Goal: Check status: Check status

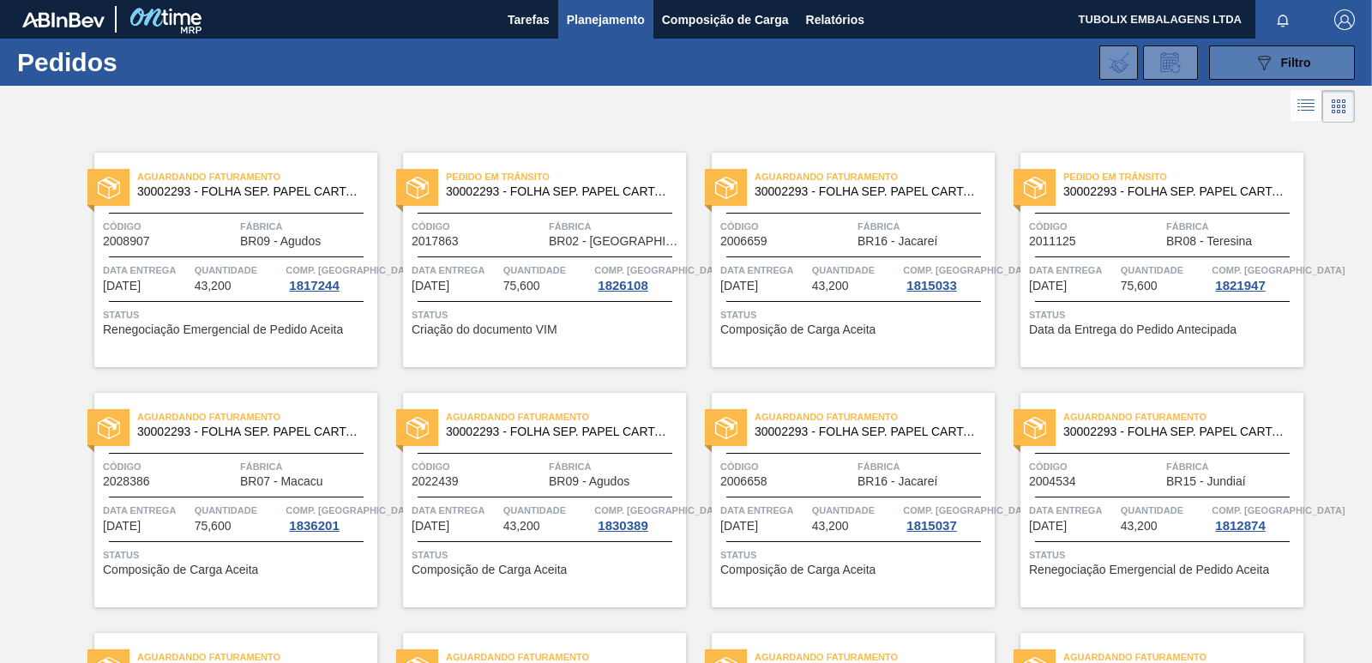
click at [1243, 73] on button "089F7B8B-B2A5-4AFE-B5C0-19BA573D28AC Filtro" at bounding box center [1282, 62] width 146 height 34
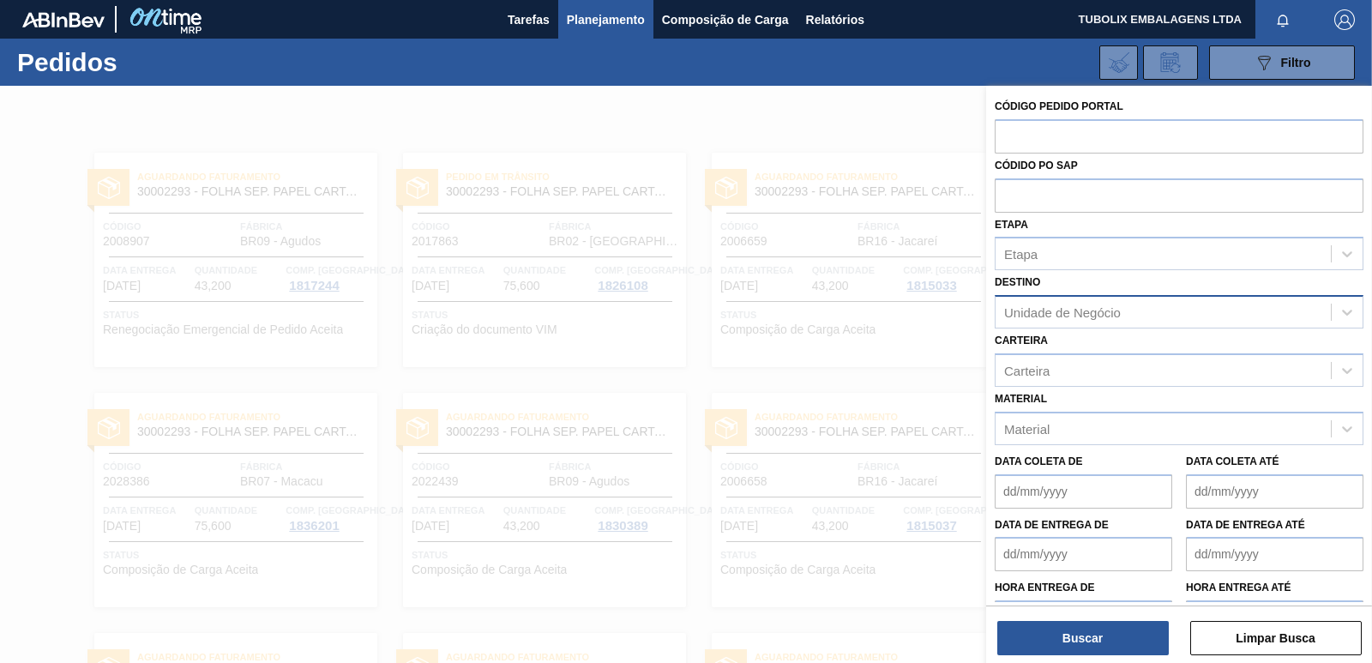
click at [1066, 311] on div "Unidade de Negócio" at bounding box center [1062, 312] width 117 height 15
type input "guar"
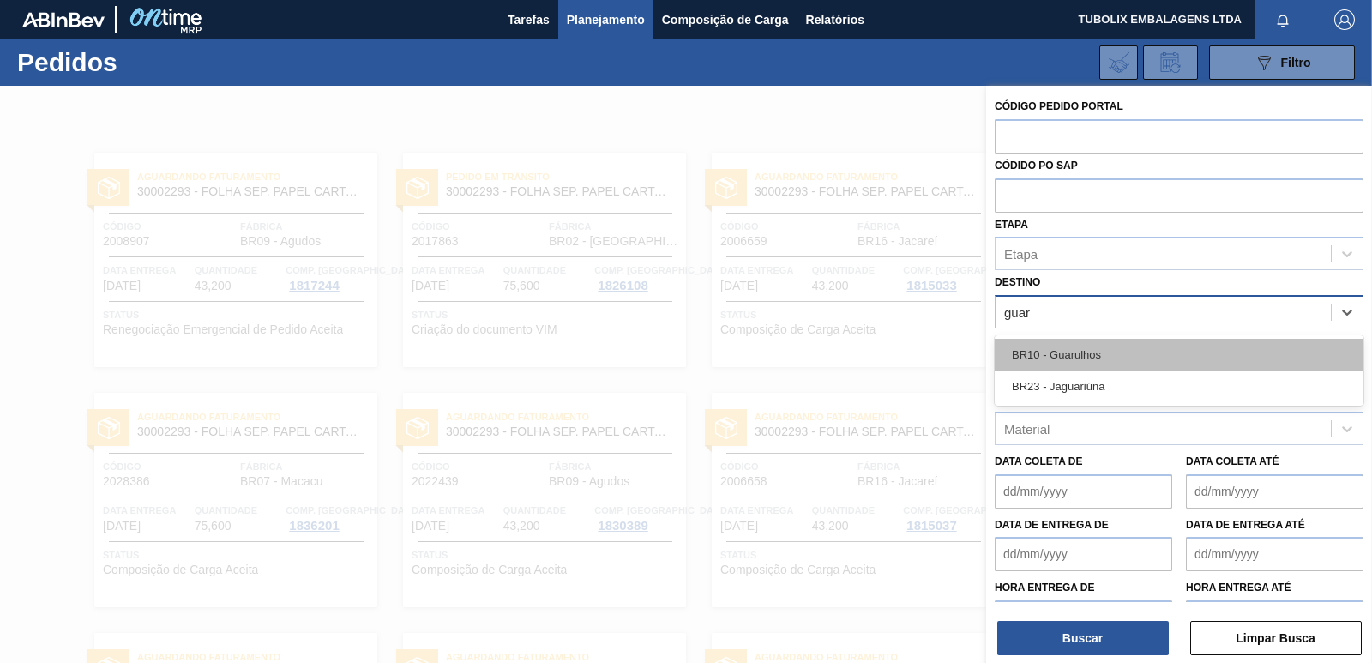
click at [1095, 348] on div "BR10 - Guarulhos" at bounding box center [1179, 355] width 369 height 32
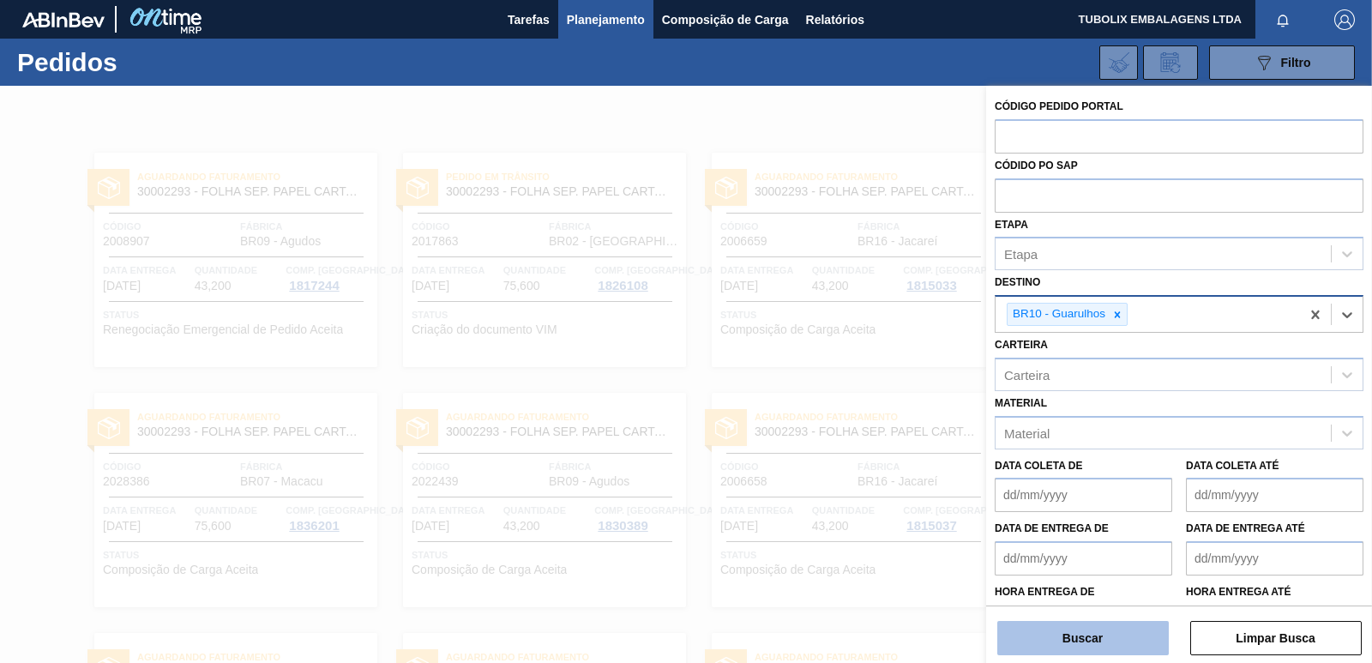
click at [1126, 642] on button "Buscar" at bounding box center [1082, 638] width 171 height 34
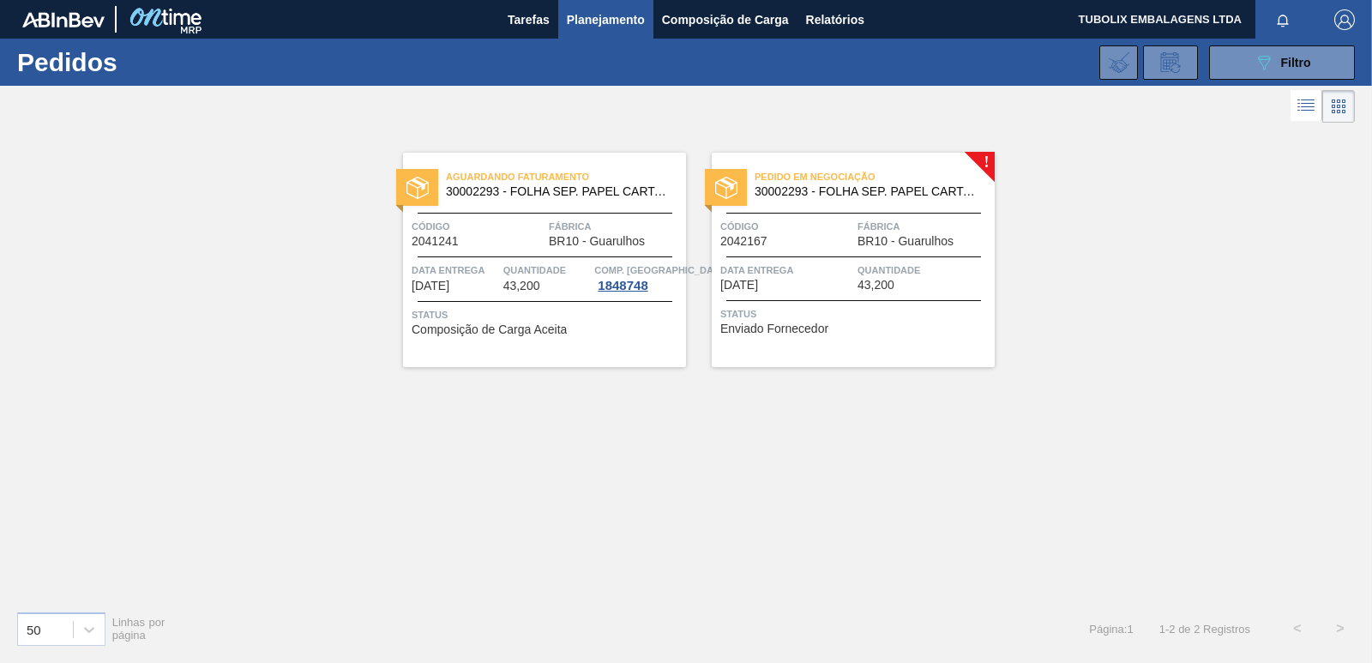
click at [749, 159] on div "Pedido em Negociação 30002293 - FOLHA SEP. PAPEL CARTAO 1200x1000M 350g Código …" at bounding box center [853, 260] width 283 height 214
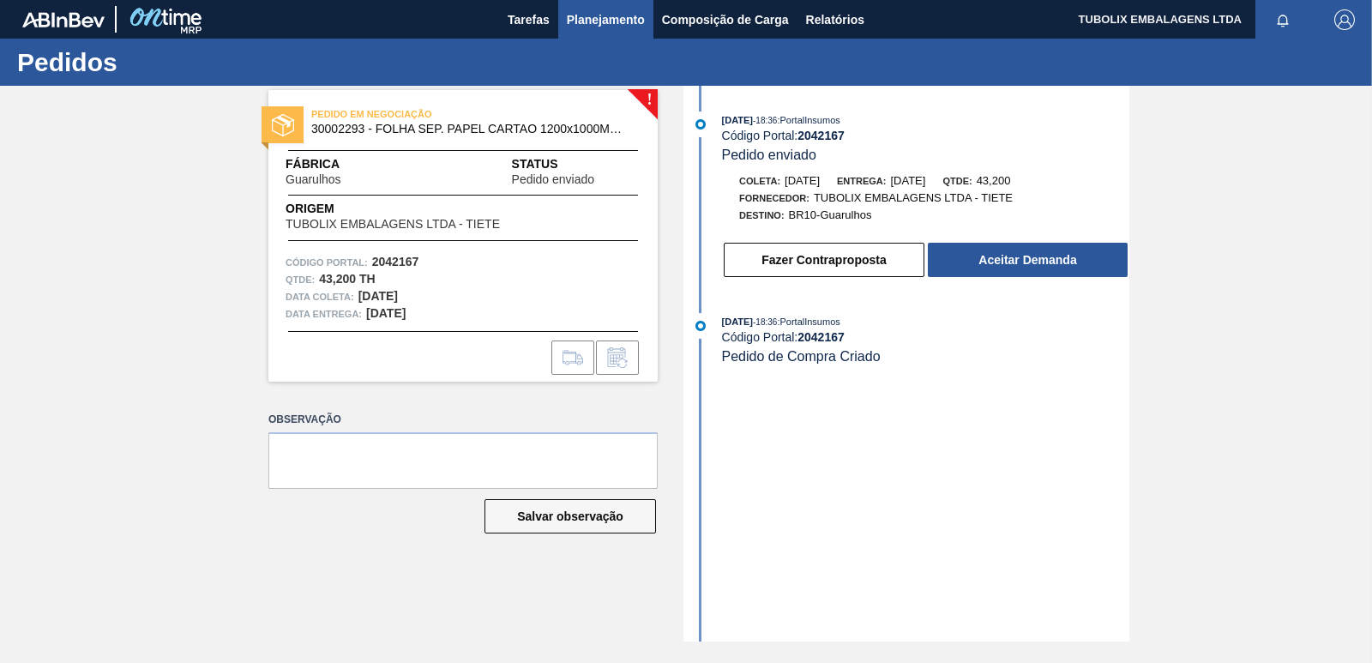
click at [578, 10] on span "Planejamento" at bounding box center [606, 19] width 78 height 21
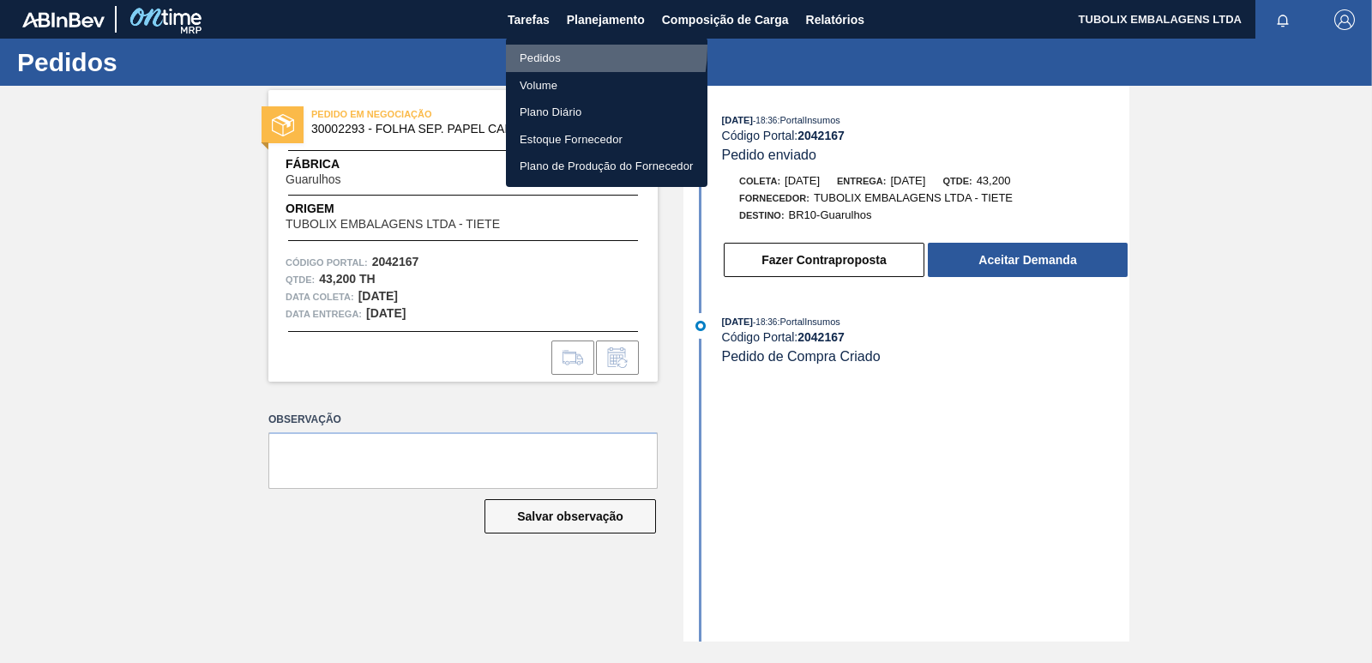
click at [545, 47] on li "Pedidos" at bounding box center [607, 58] width 202 height 27
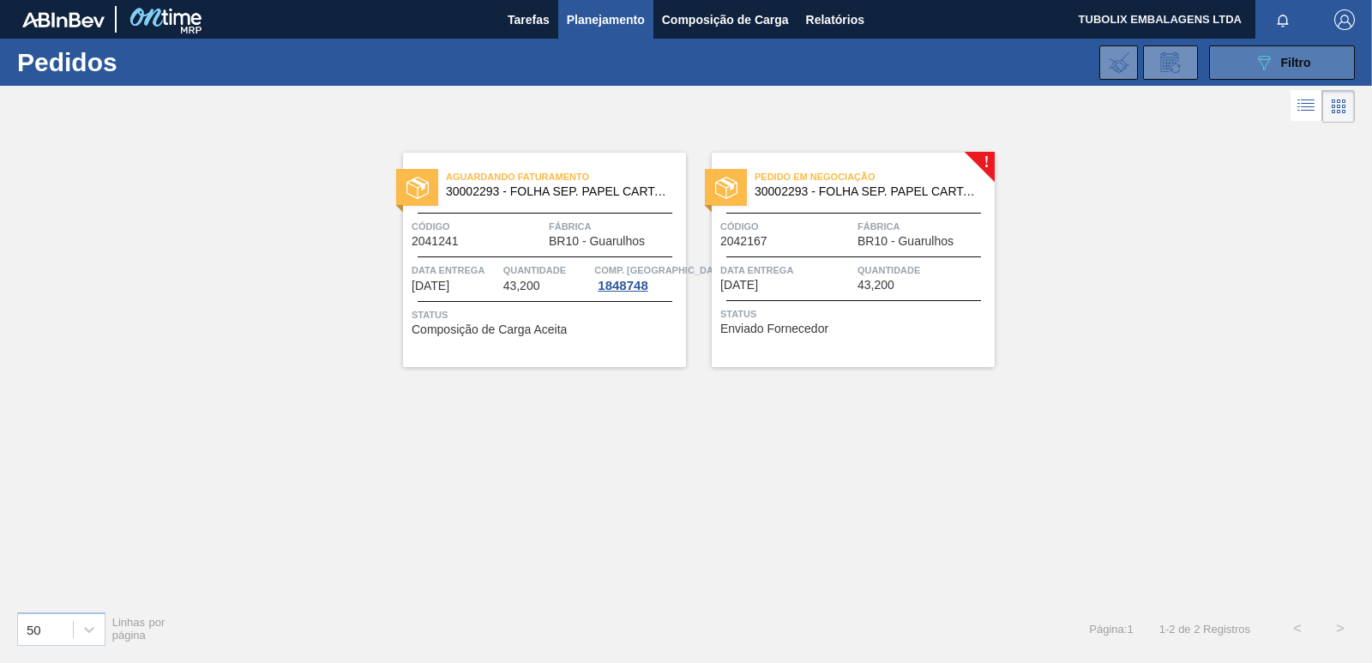
click at [1247, 53] on button "089F7B8B-B2A5-4AFE-B5C0-19BA573D28AC Filtro" at bounding box center [1282, 62] width 146 height 34
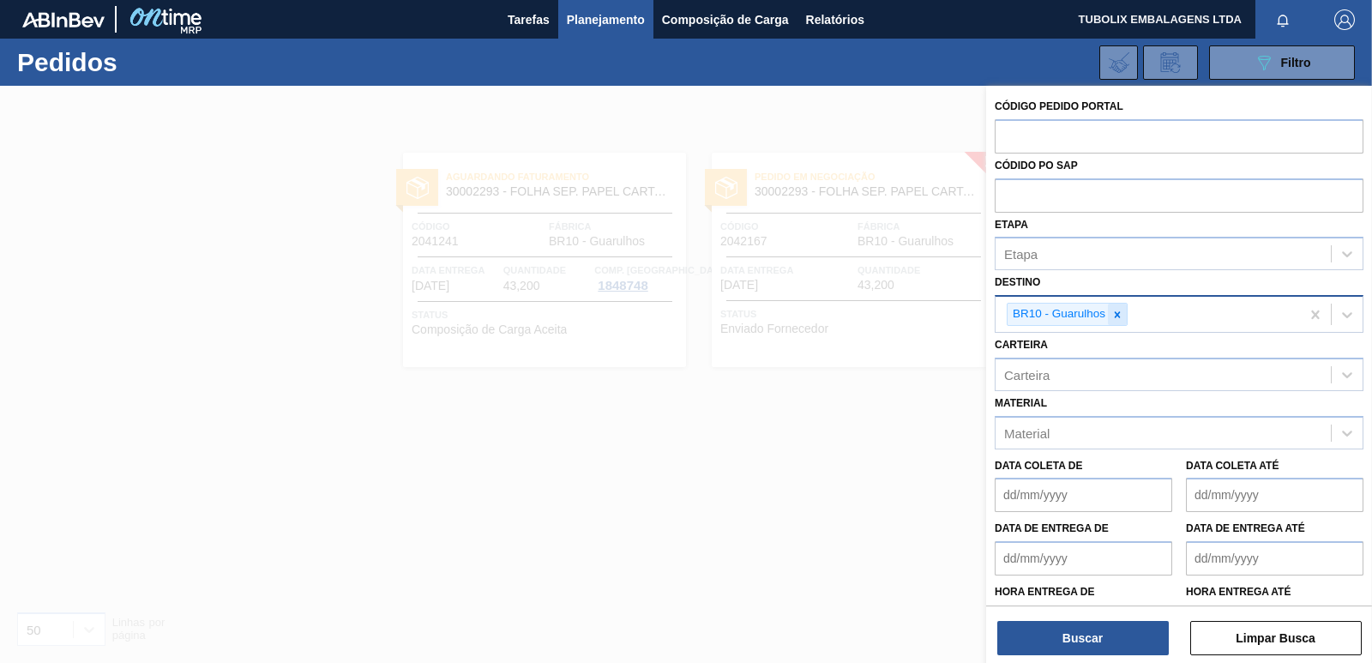
click at [1116, 315] on icon at bounding box center [1117, 315] width 12 height 12
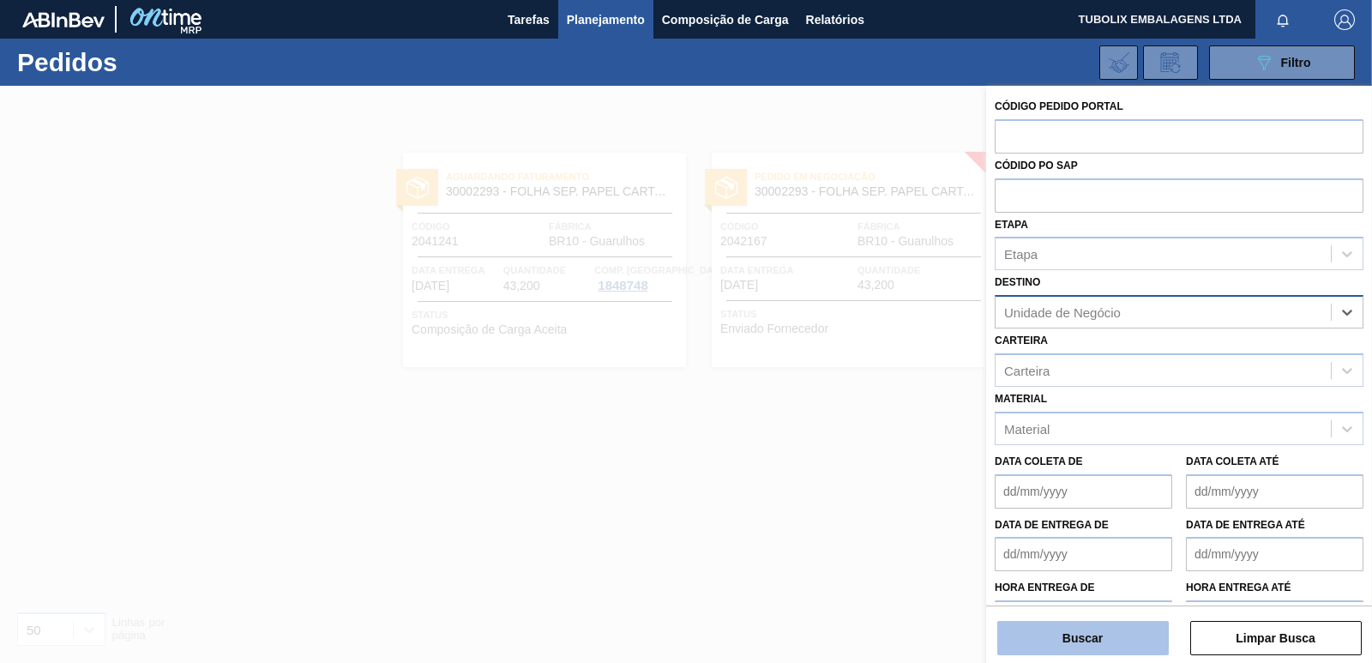
click at [1113, 647] on button "Buscar" at bounding box center [1082, 638] width 171 height 34
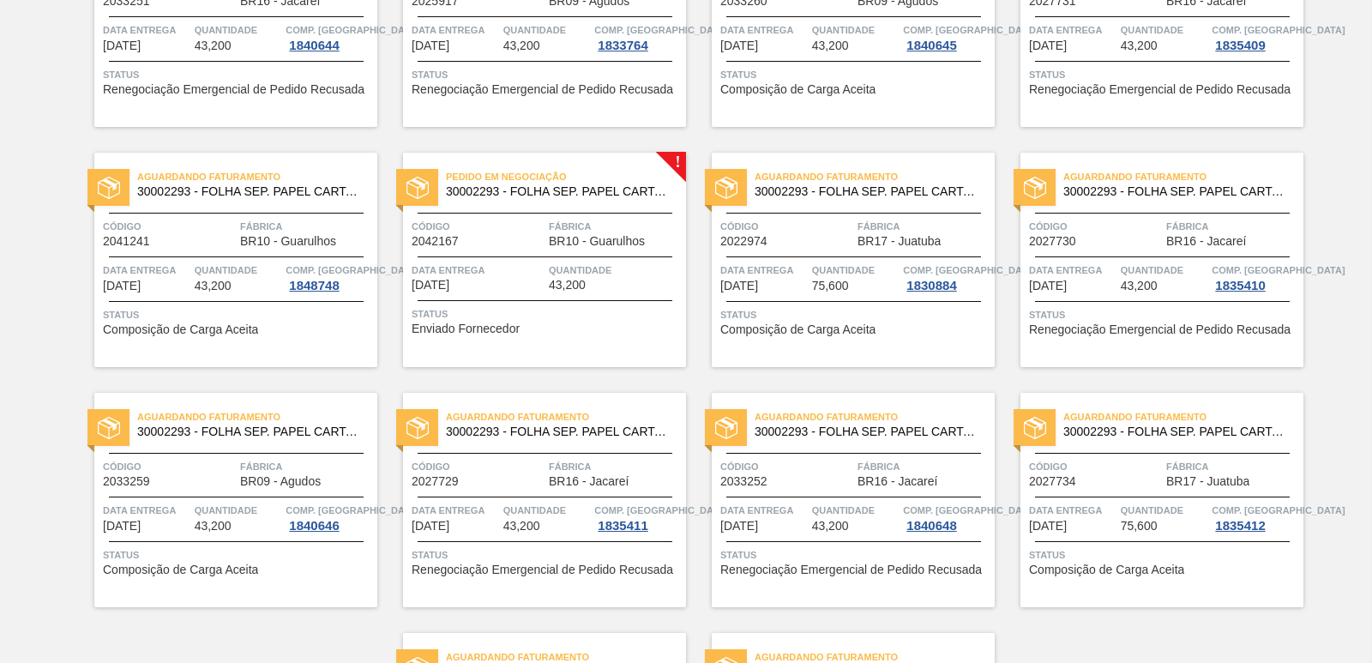
scroll to position [2649, 0]
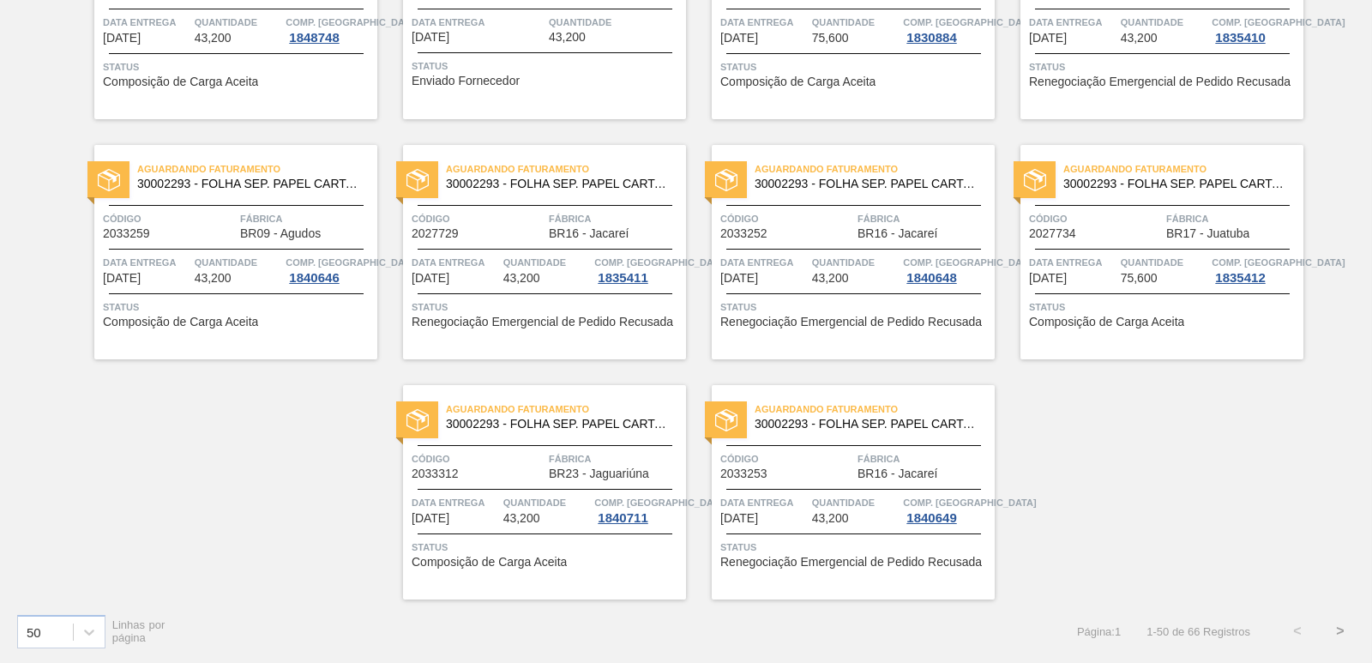
click at [1332, 626] on button ">" at bounding box center [1340, 631] width 43 height 43
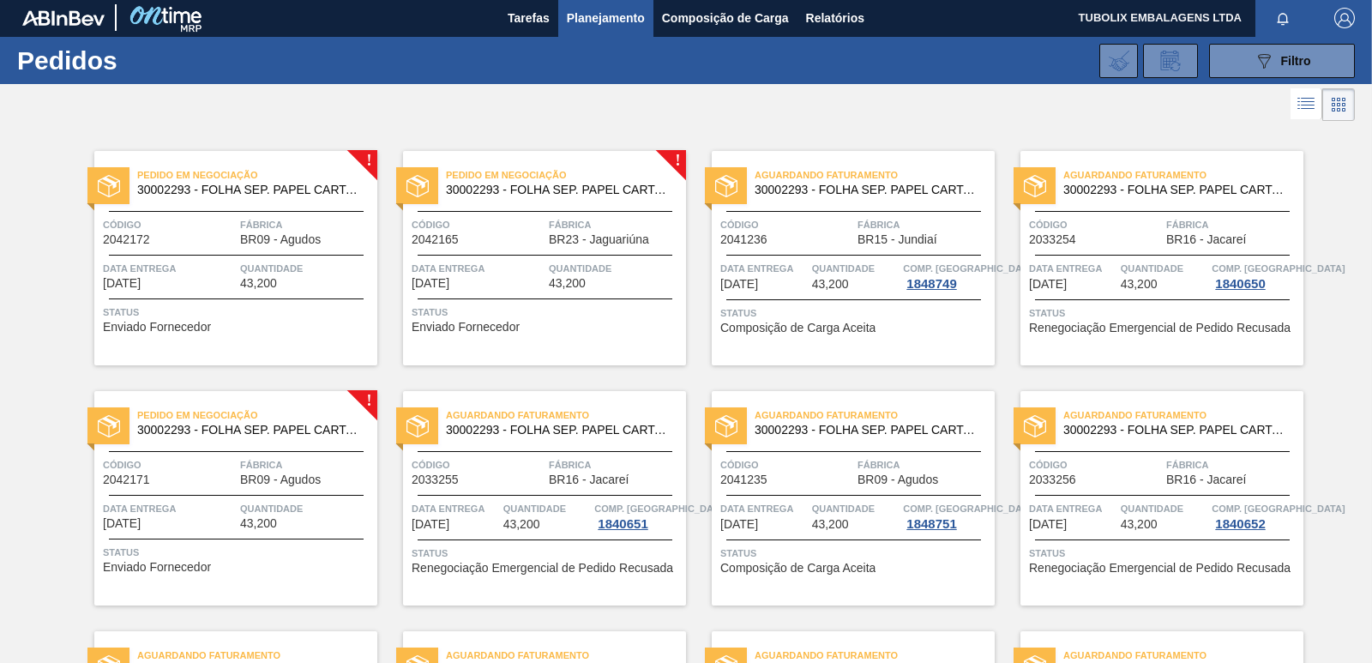
scroll to position [0, 0]
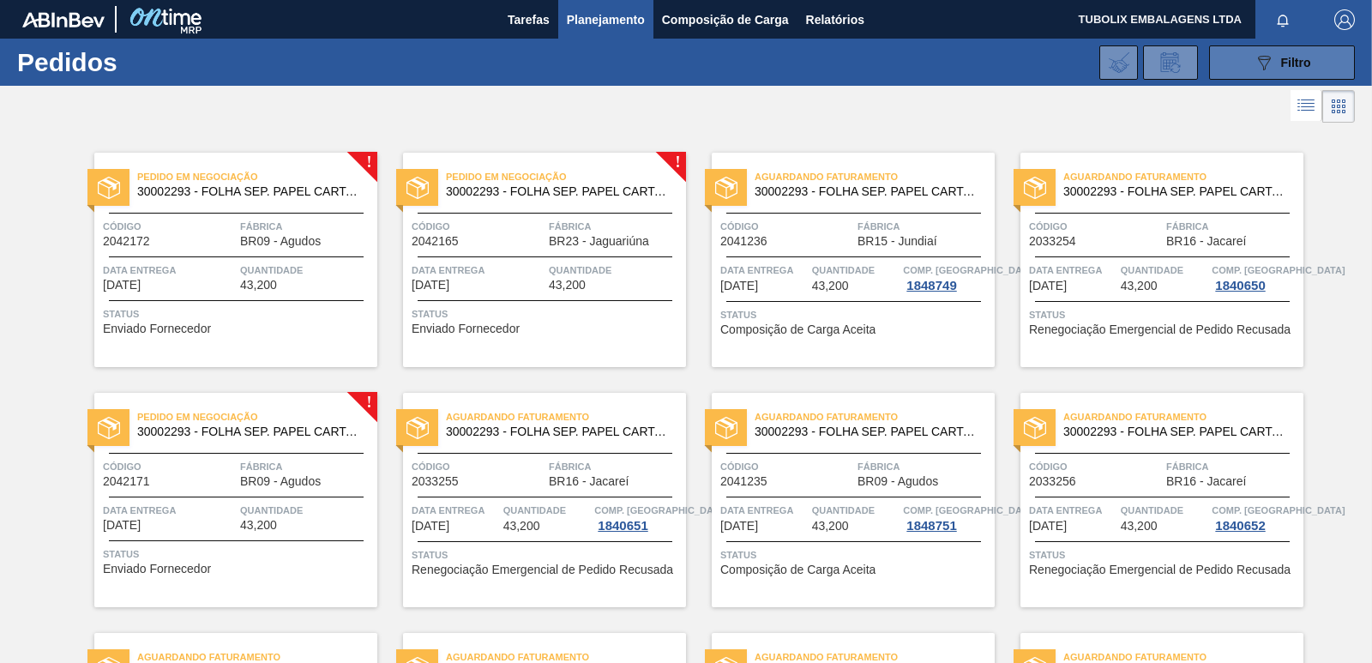
click at [1238, 61] on button "089F7B8B-B2A5-4AFE-B5C0-19BA573D28AC Filtro" at bounding box center [1282, 62] width 146 height 34
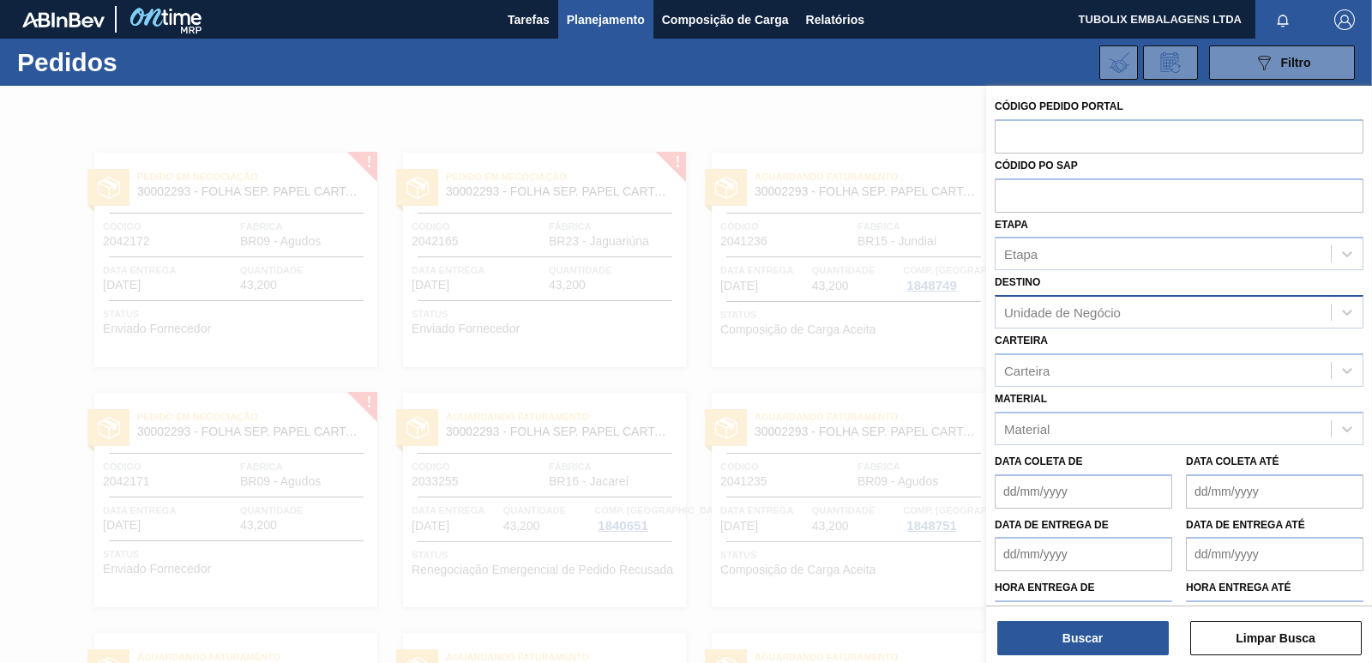
click at [1105, 310] on div "Unidade de Negócio" at bounding box center [1062, 312] width 117 height 15
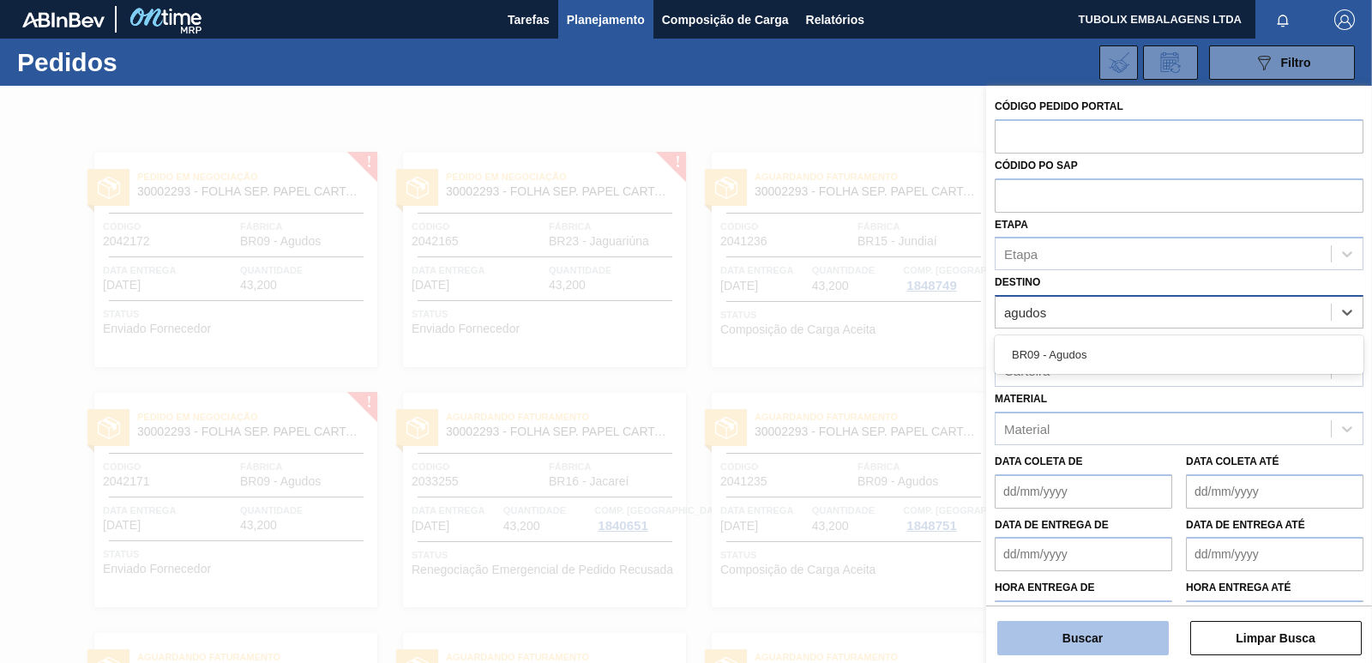
type input "agudos"
click at [1104, 626] on button "Buscar" at bounding box center [1082, 638] width 171 height 34
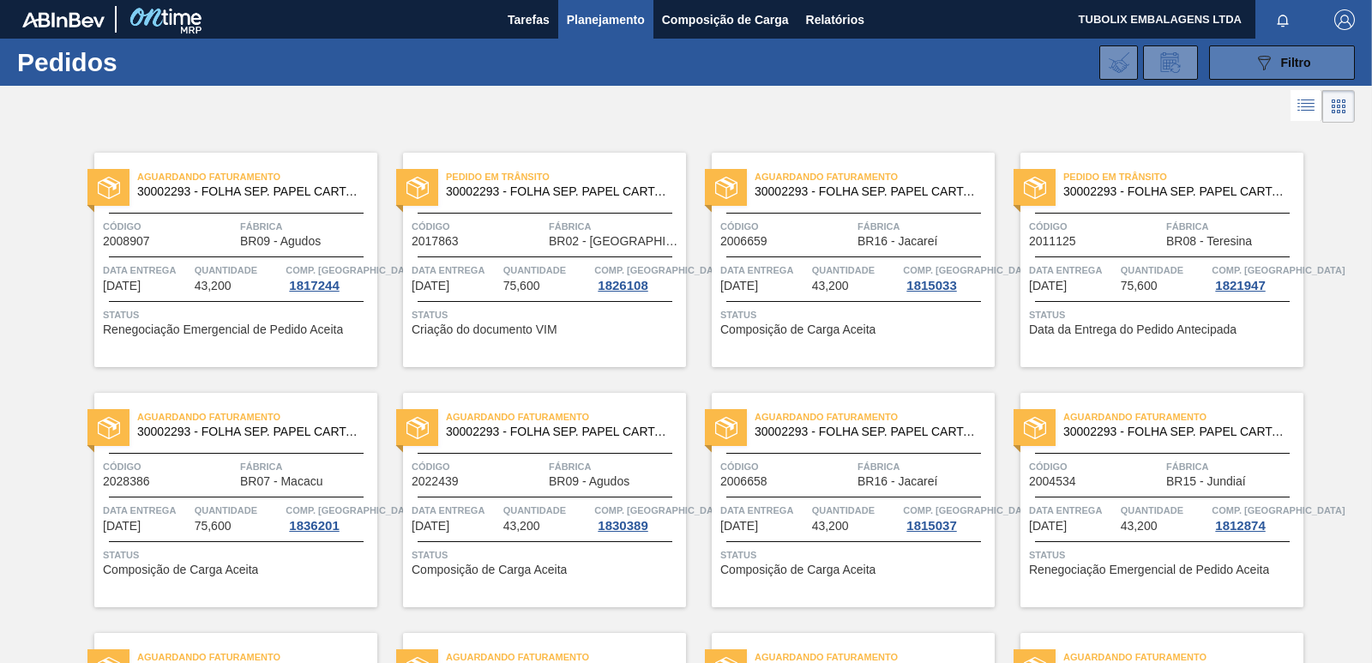
click at [1237, 62] on button "089F7B8B-B2A5-4AFE-B5C0-19BA573D28AC Filtro" at bounding box center [1282, 62] width 146 height 34
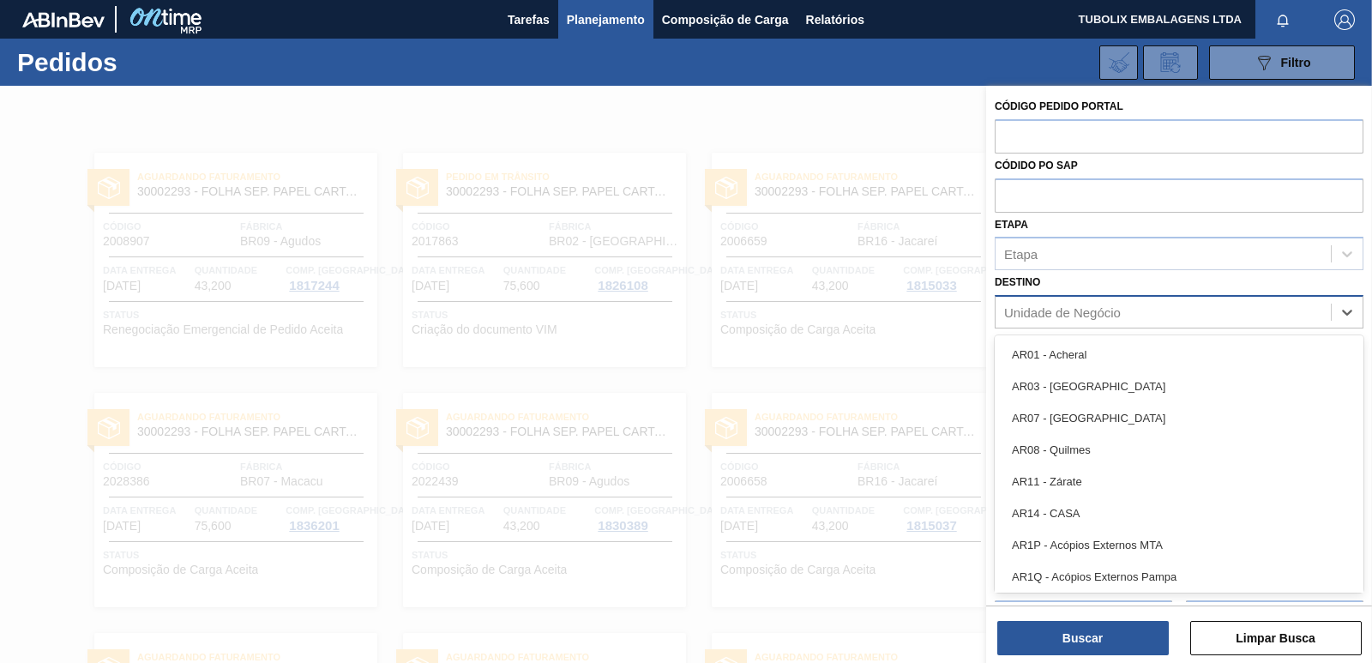
click at [1065, 316] on div "Unidade de Negócio" at bounding box center [1062, 312] width 117 height 15
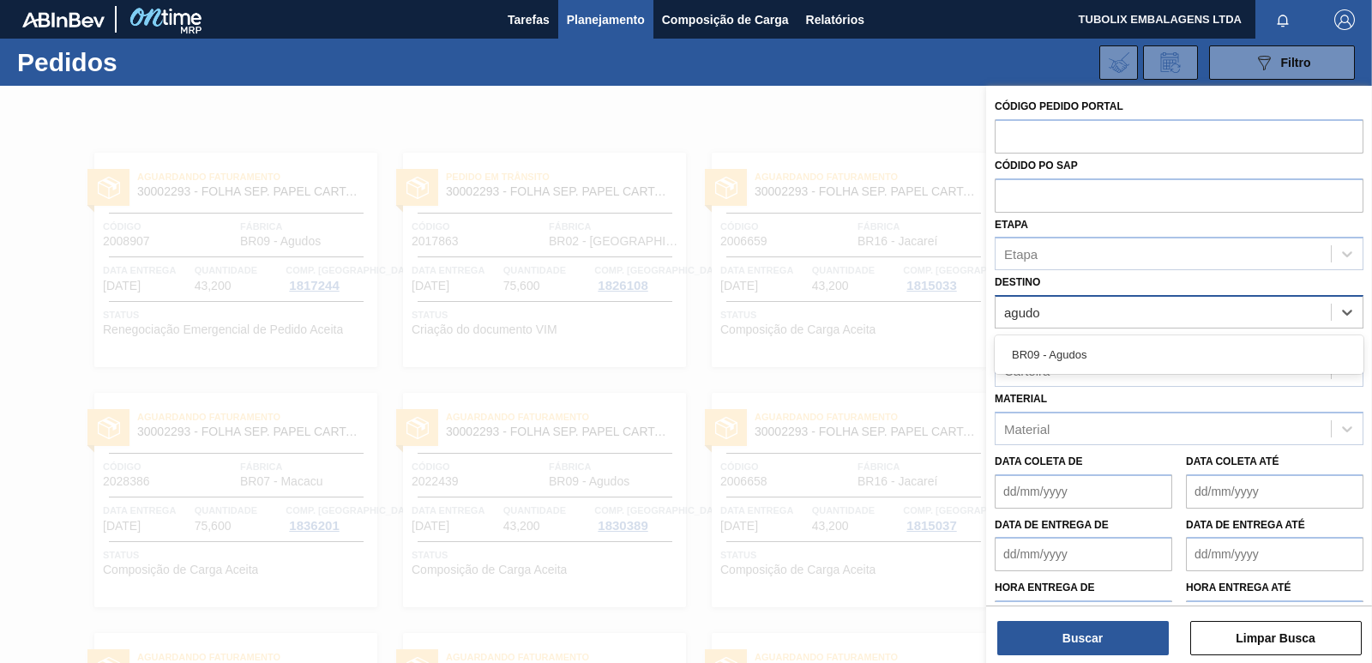
type input "agudos"
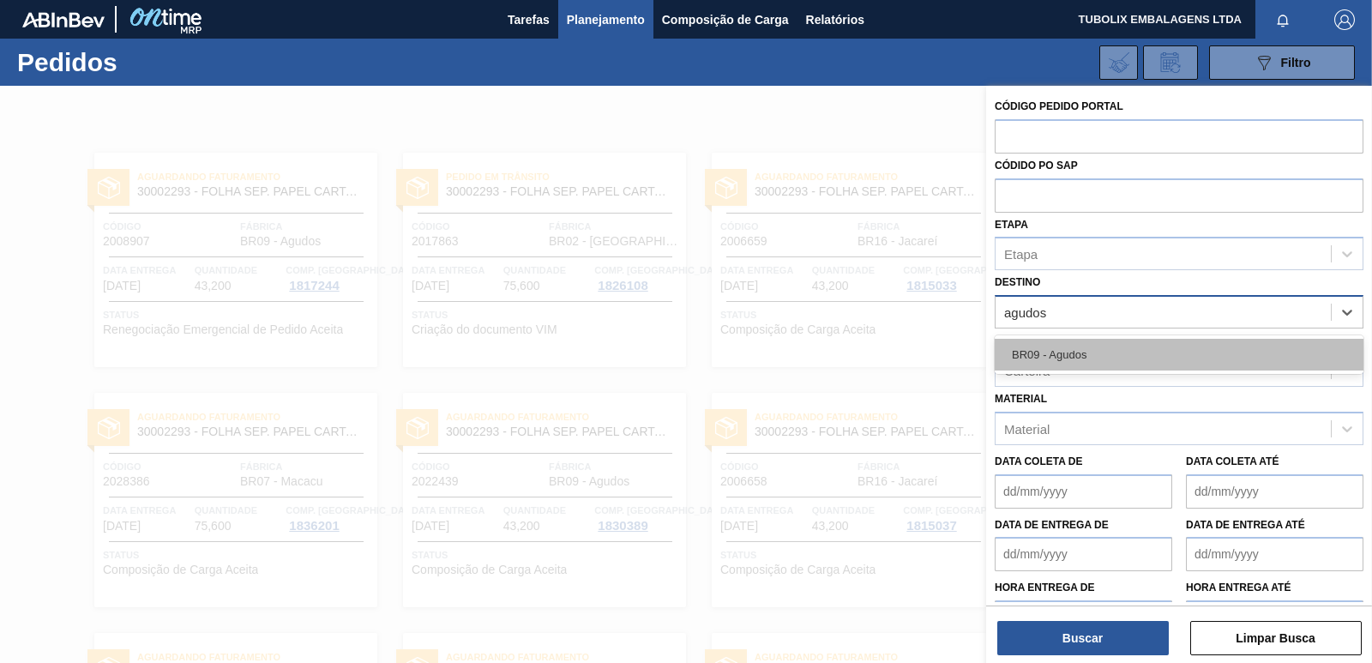
click at [1054, 345] on div "BR09 - Agudos" at bounding box center [1179, 355] width 369 height 32
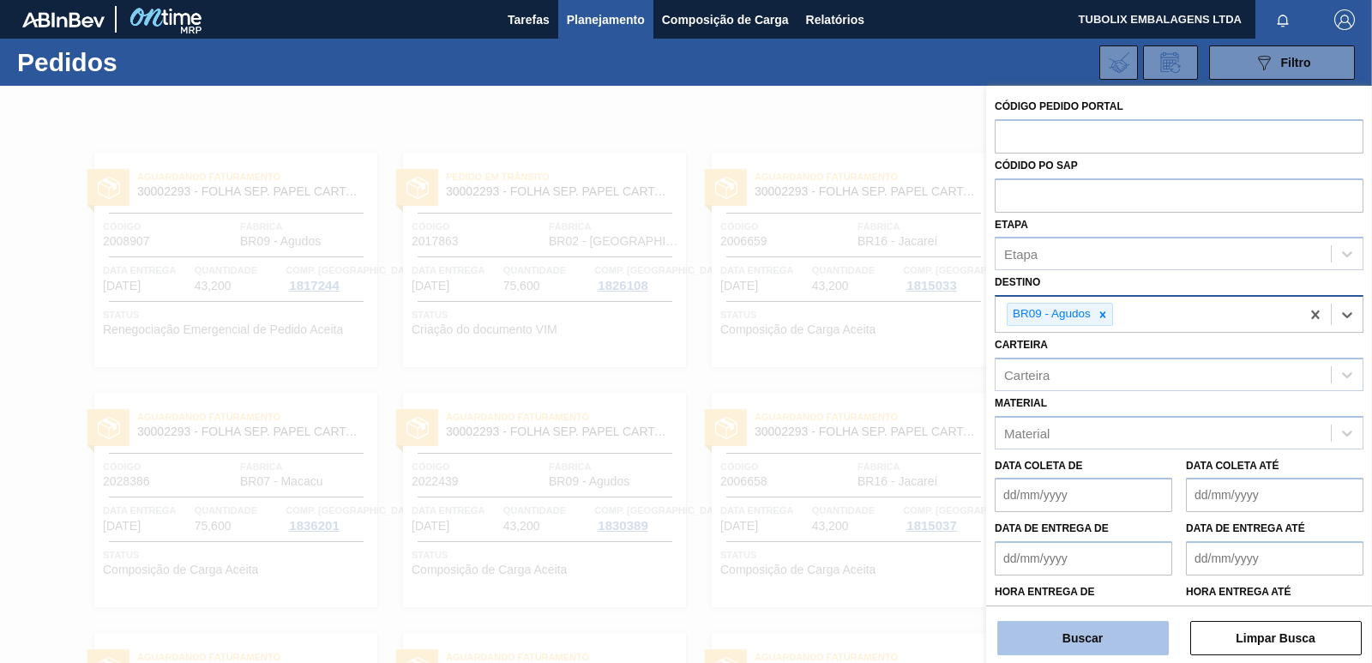
click at [1092, 636] on button "Buscar" at bounding box center [1082, 638] width 171 height 34
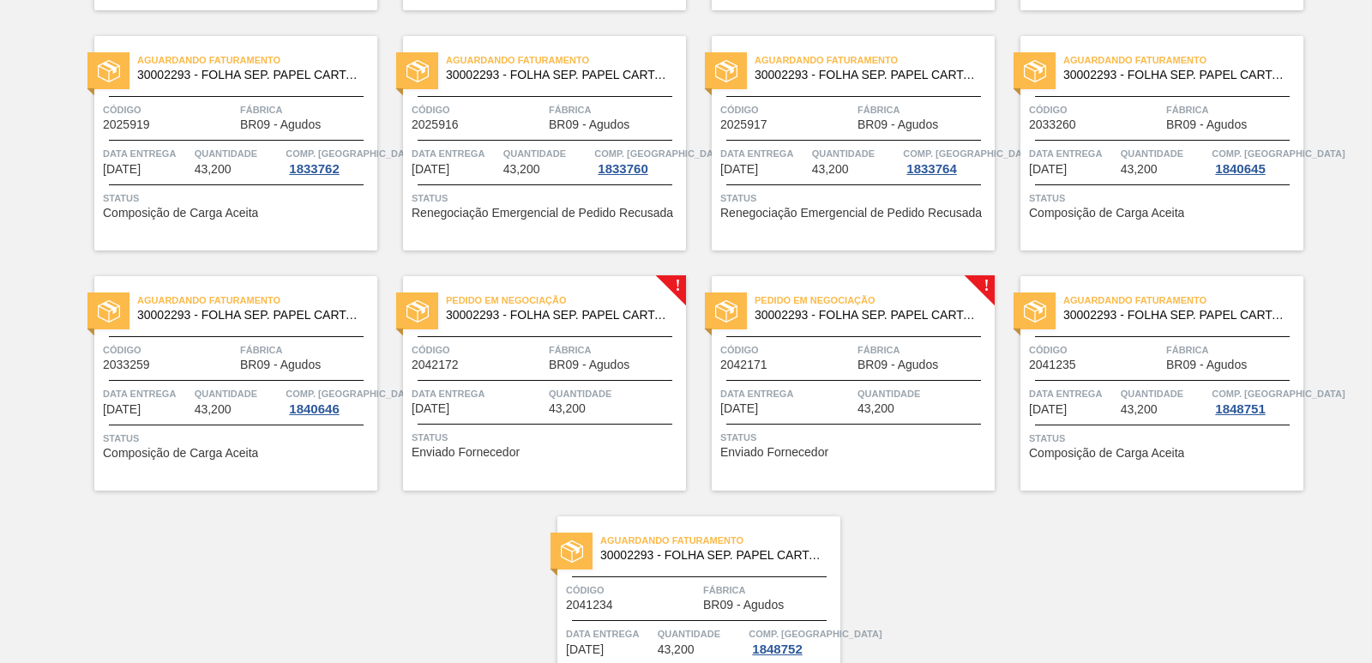
scroll to position [556, 0]
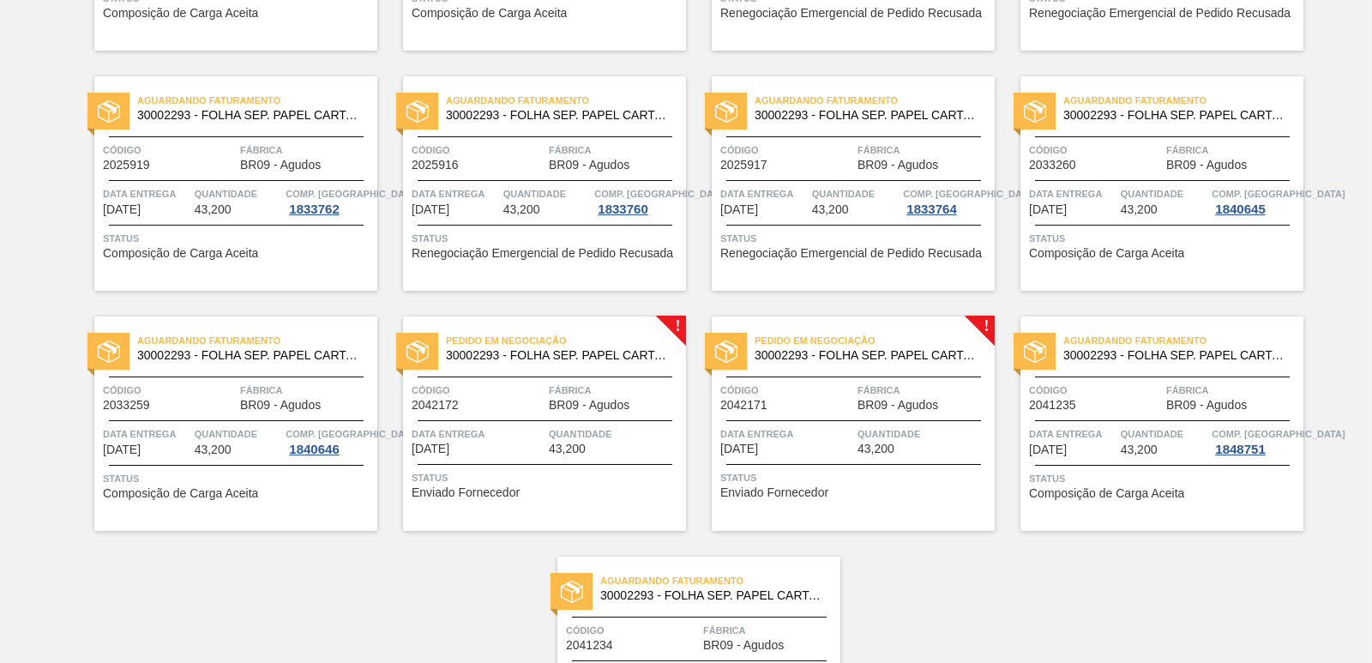
click at [590, 360] on span "30002293 - FOLHA SEP. PAPEL CARTAO 1200x1000M 350g" at bounding box center [559, 355] width 226 height 13
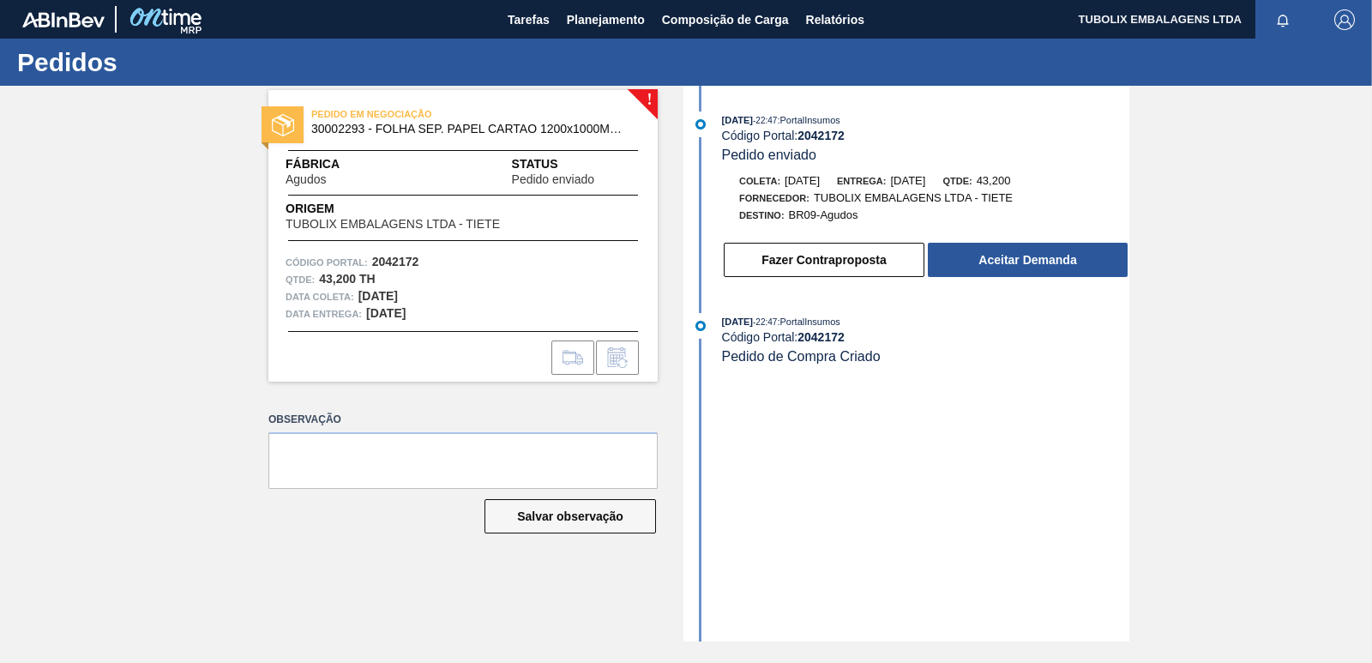
click at [943, 258] on button "Aceitar Demanda" at bounding box center [1028, 260] width 200 height 34
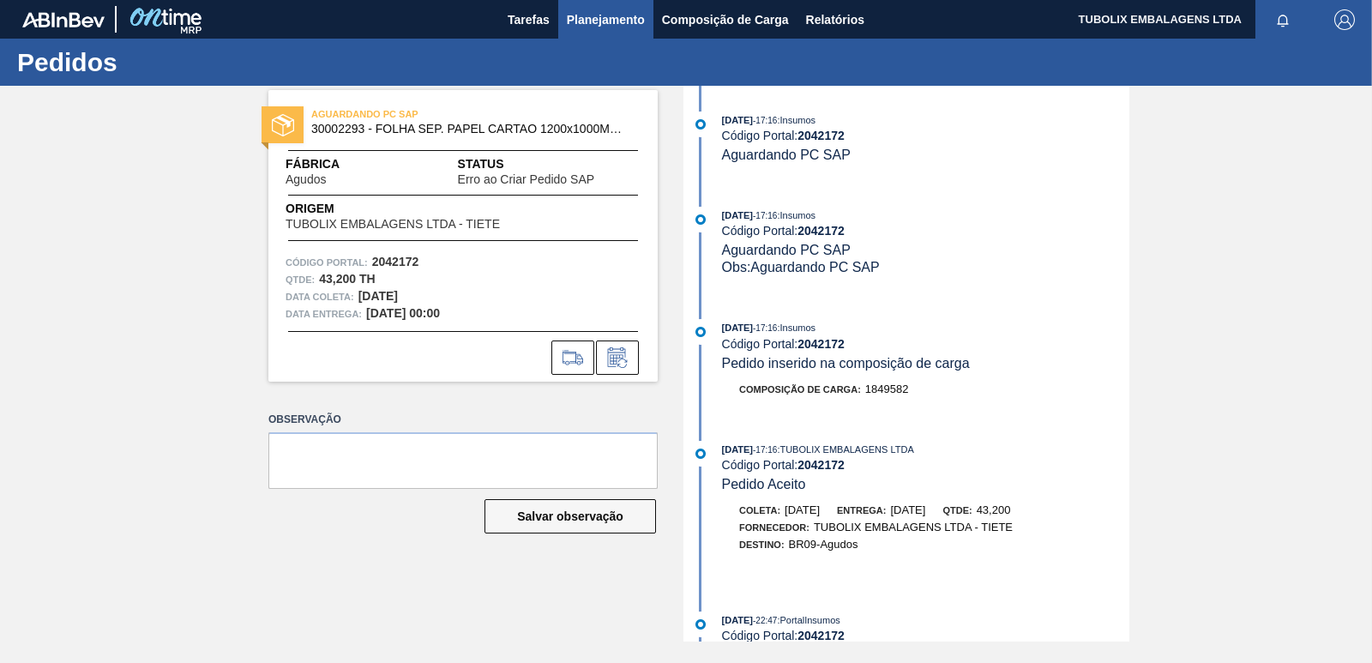
click at [622, 10] on span "Planejamento" at bounding box center [606, 19] width 78 height 21
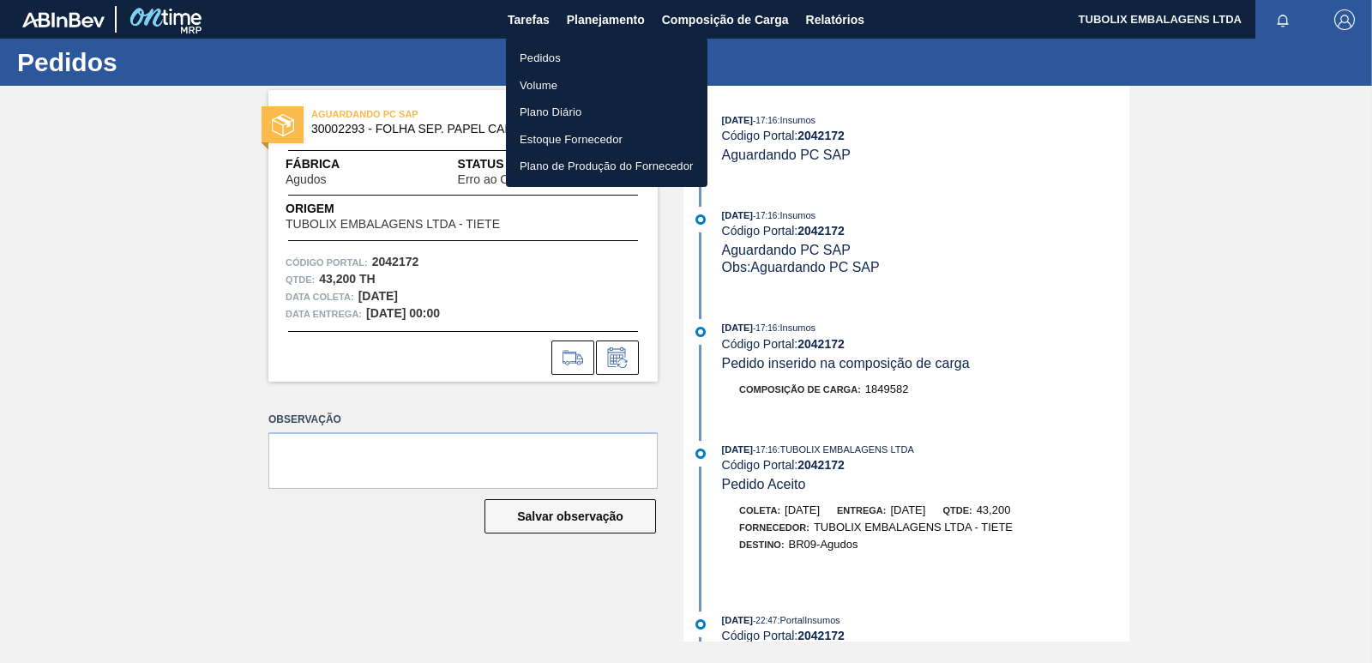
click at [586, 58] on li "Pedidos" at bounding box center [607, 58] width 202 height 27
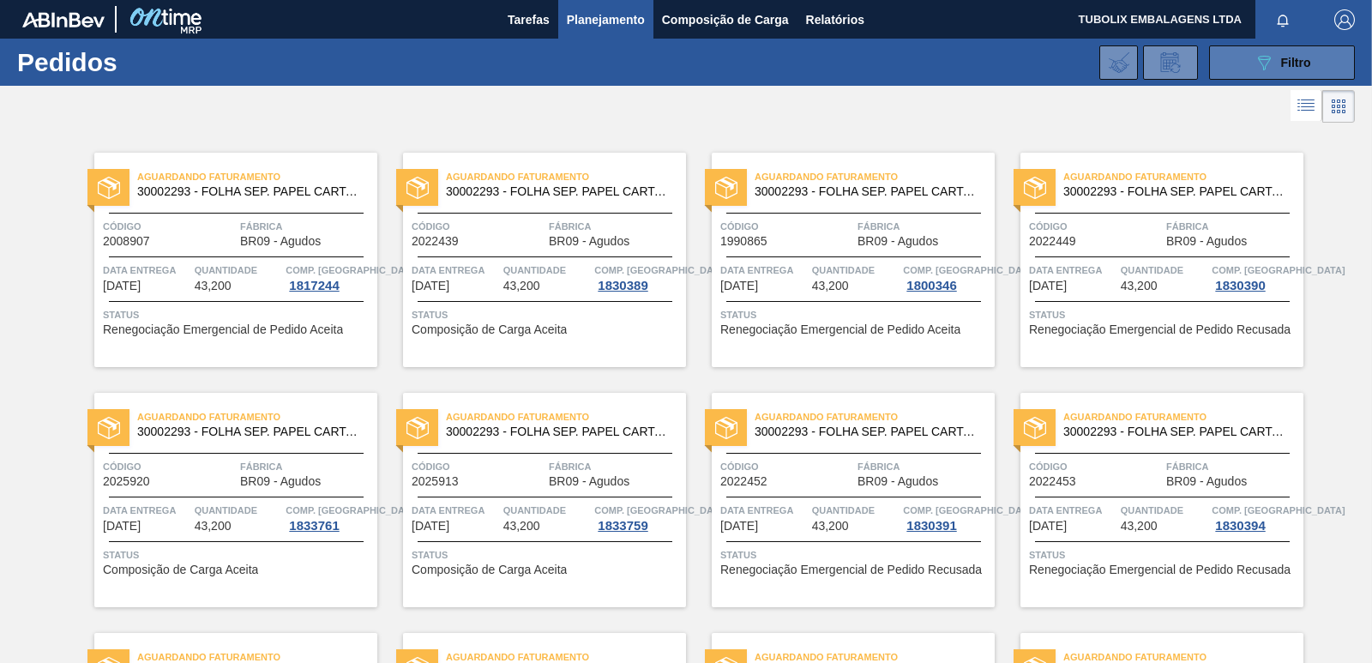
click at [1309, 68] on button "089F7B8B-B2A5-4AFE-B5C0-19BA573D28AC Filtro" at bounding box center [1282, 62] width 146 height 34
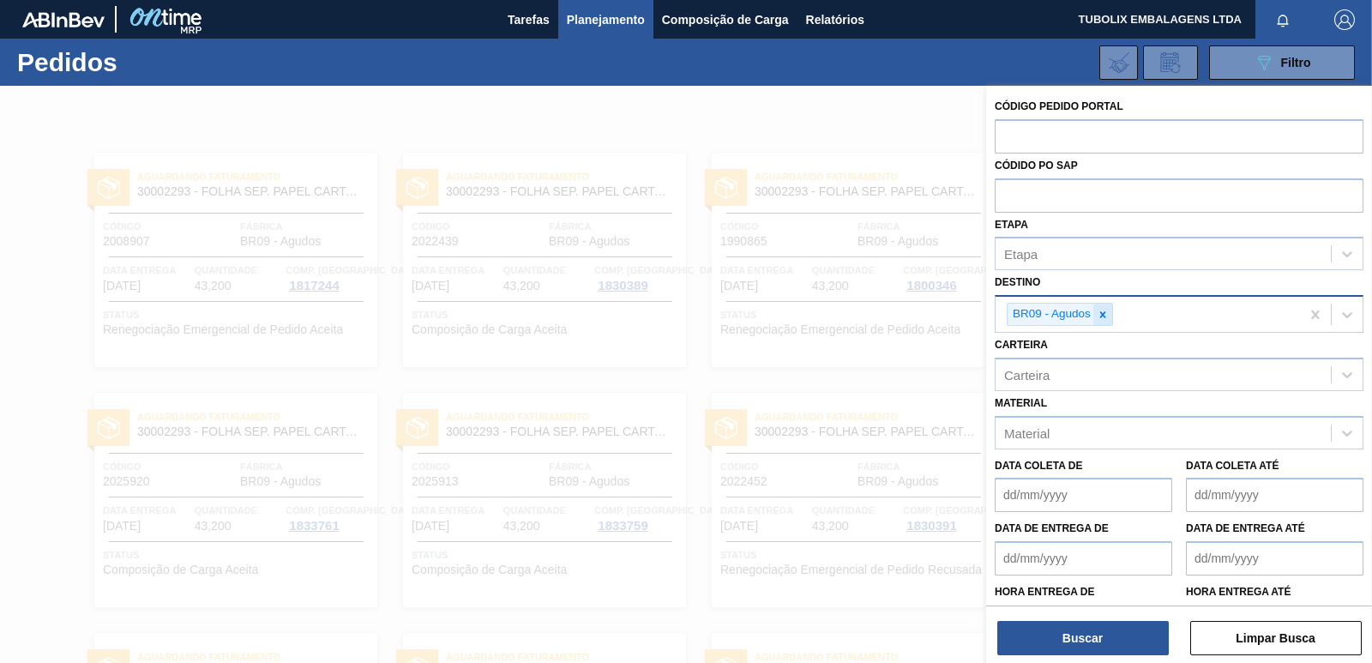
click at [1104, 313] on icon at bounding box center [1103, 314] width 6 height 6
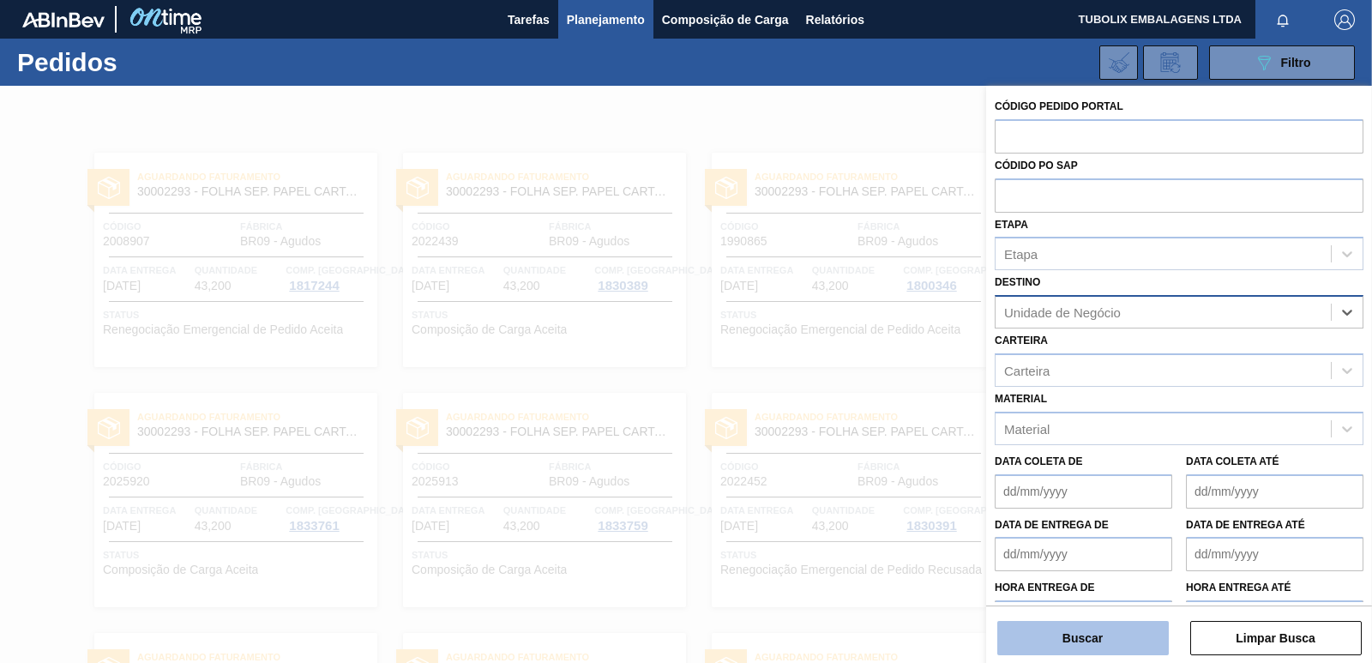
click at [1134, 628] on button "Buscar" at bounding box center [1082, 638] width 171 height 34
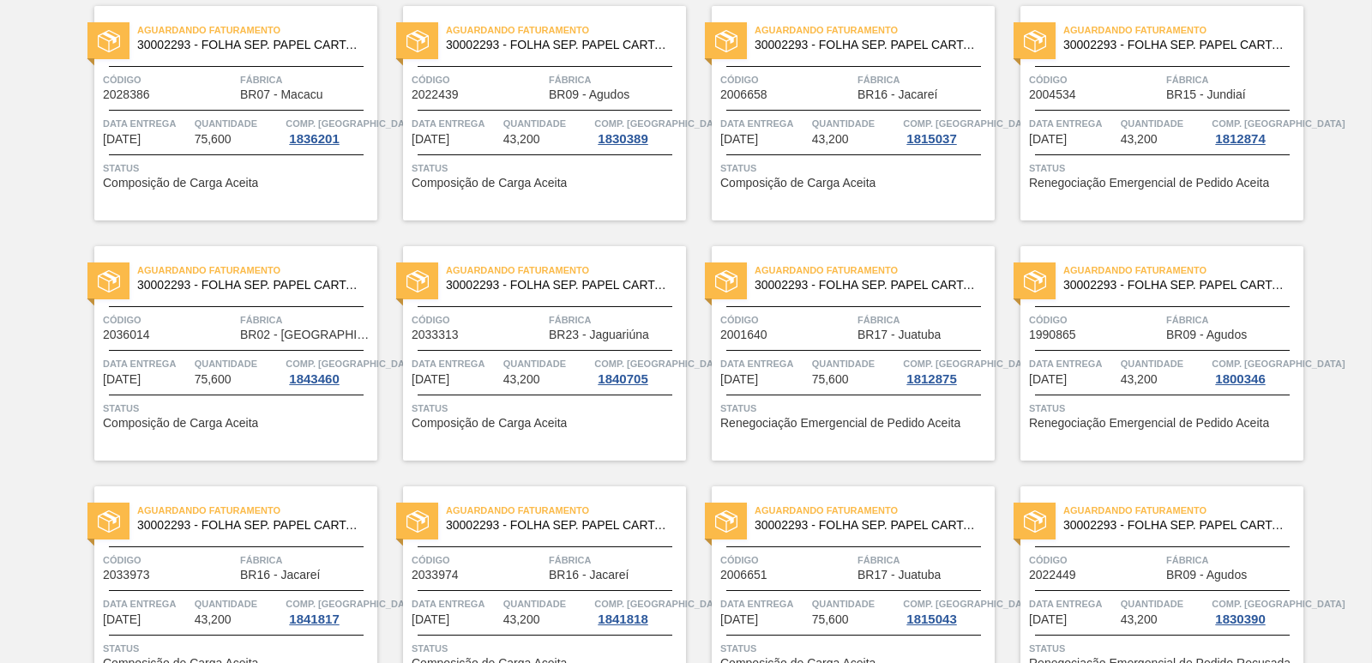
scroll to position [429, 0]
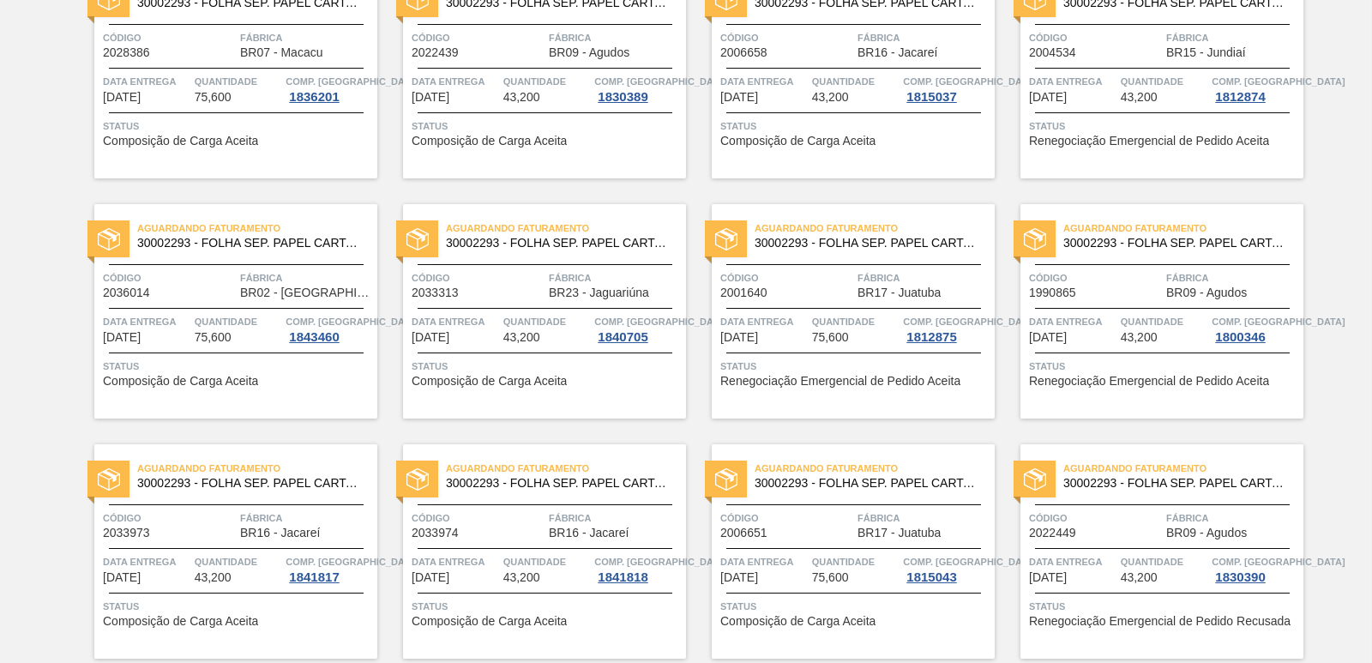
click at [280, 261] on div "Aguardando Faturamento 30002293 - FOLHA SEP. PAPEL CARTAO 1200x1000M 350g Códig…" at bounding box center [235, 311] width 283 height 214
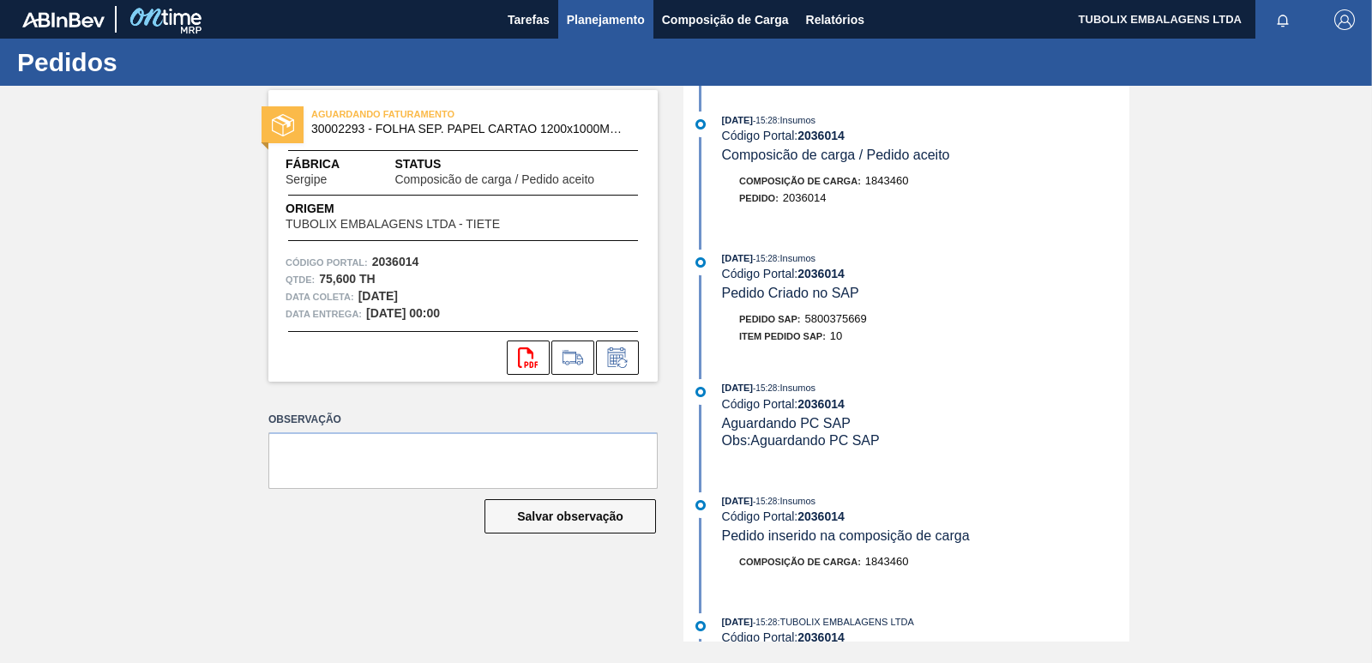
click at [611, 20] on span "Planejamento" at bounding box center [606, 19] width 78 height 21
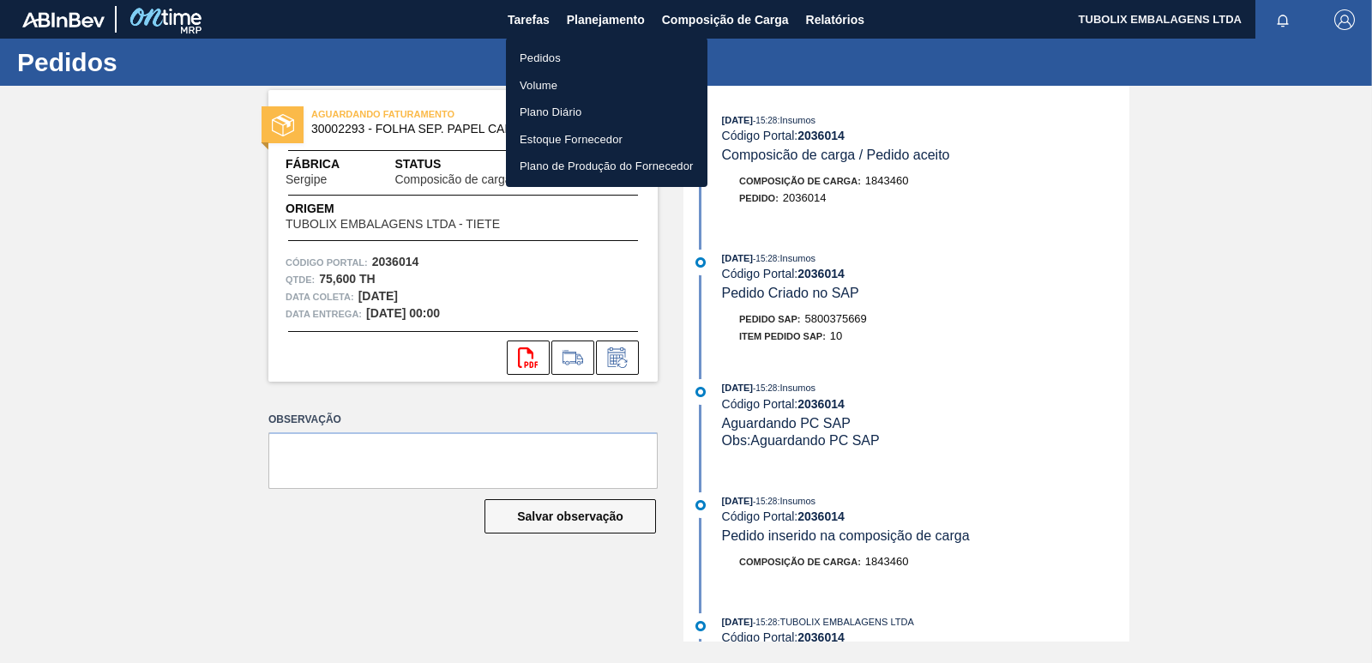
click at [560, 54] on li "Pedidos" at bounding box center [607, 58] width 202 height 27
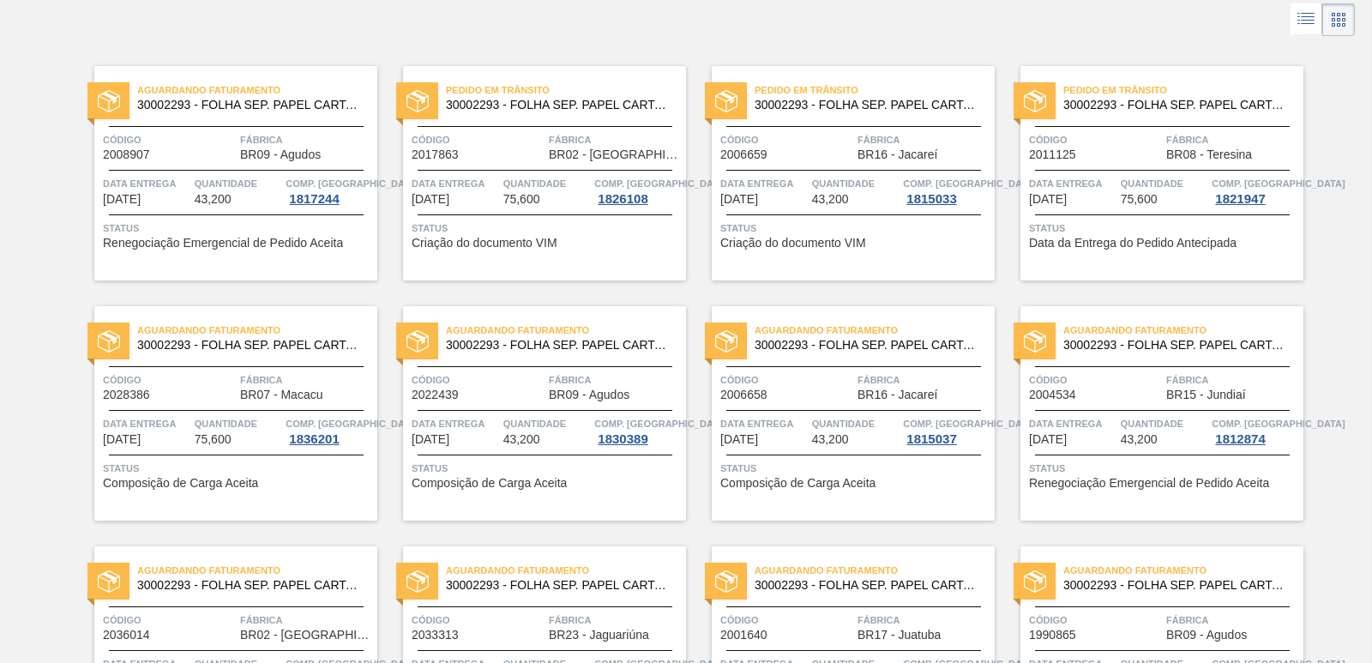
scroll to position [86, 0]
click at [258, 366] on div "Aguardando Faturamento 30002293 - FOLHA SEP. PAPEL CARTAO 1200x1000M 350g Códig…" at bounding box center [235, 414] width 283 height 214
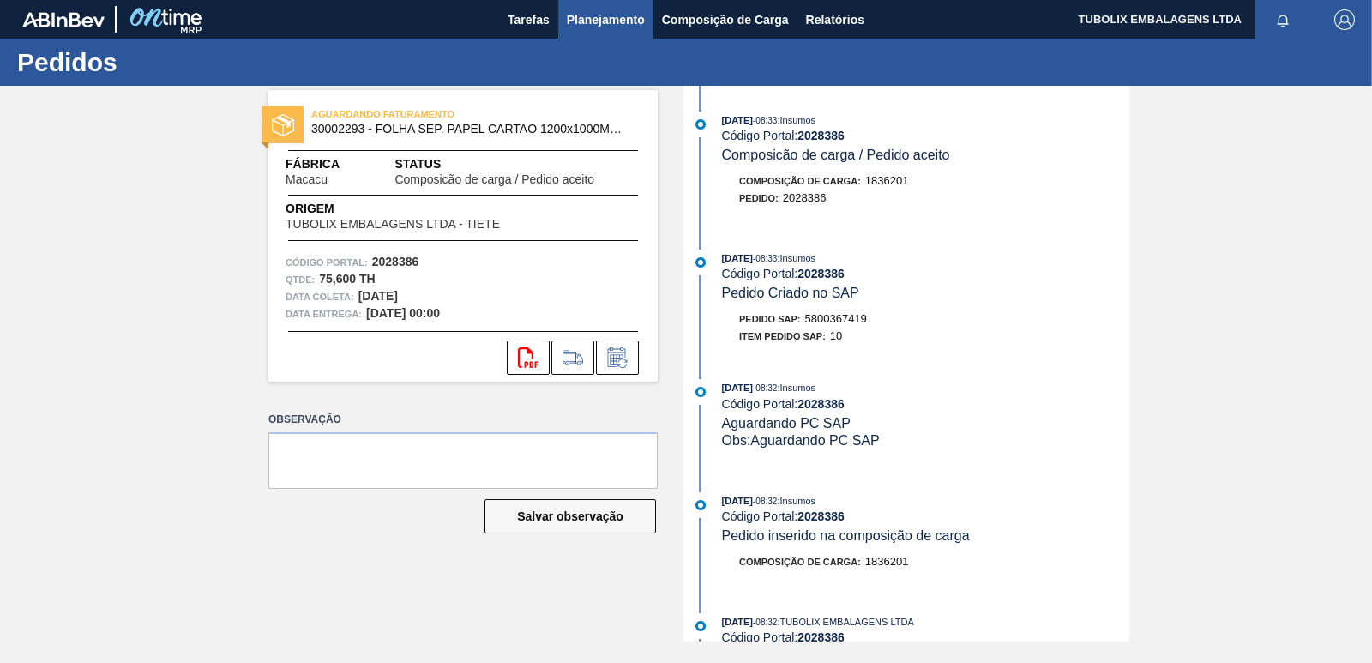
click at [602, 11] on span "Planejamento" at bounding box center [606, 19] width 78 height 21
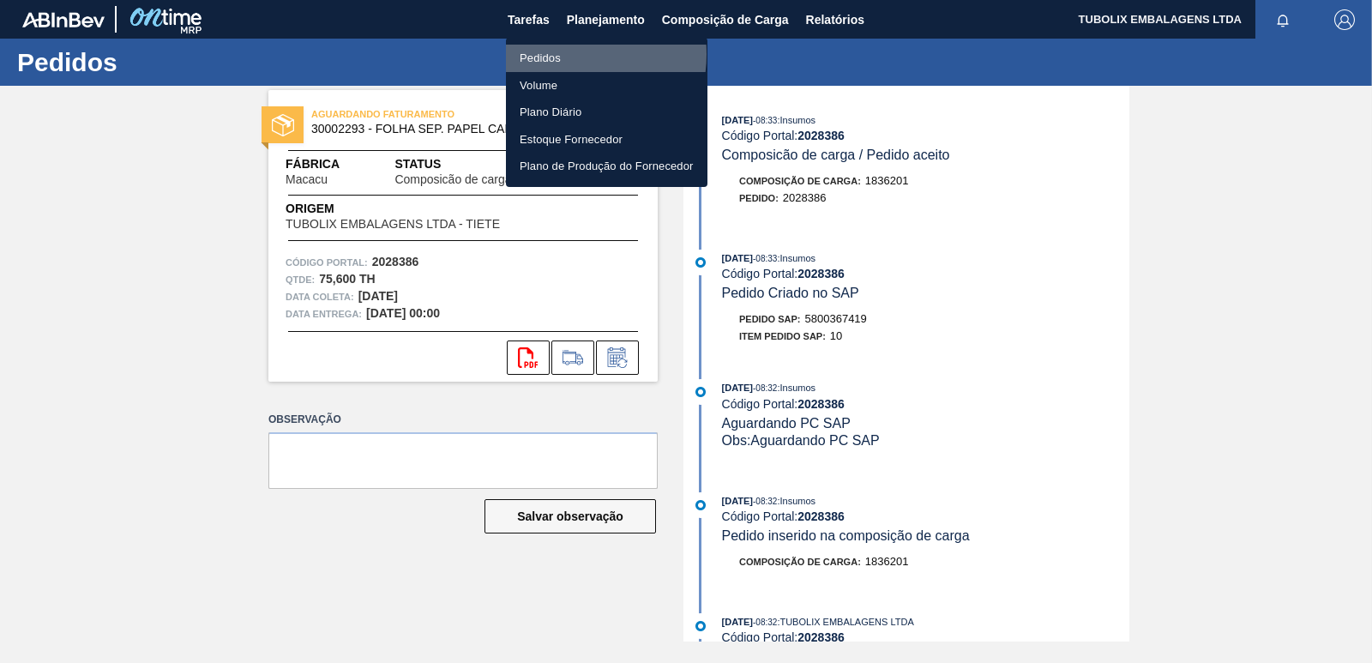
click at [561, 54] on li "Pedidos" at bounding box center [607, 58] width 202 height 27
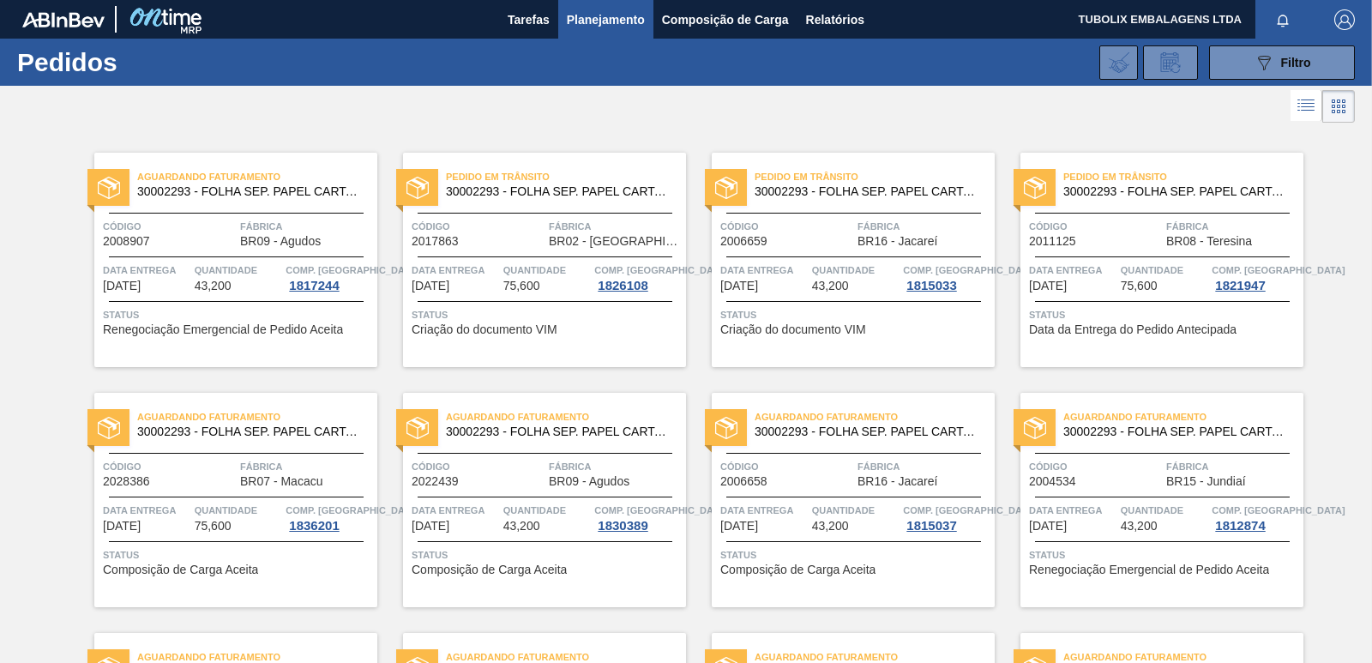
click at [1342, 7] on button "button" at bounding box center [1344, 19] width 55 height 39
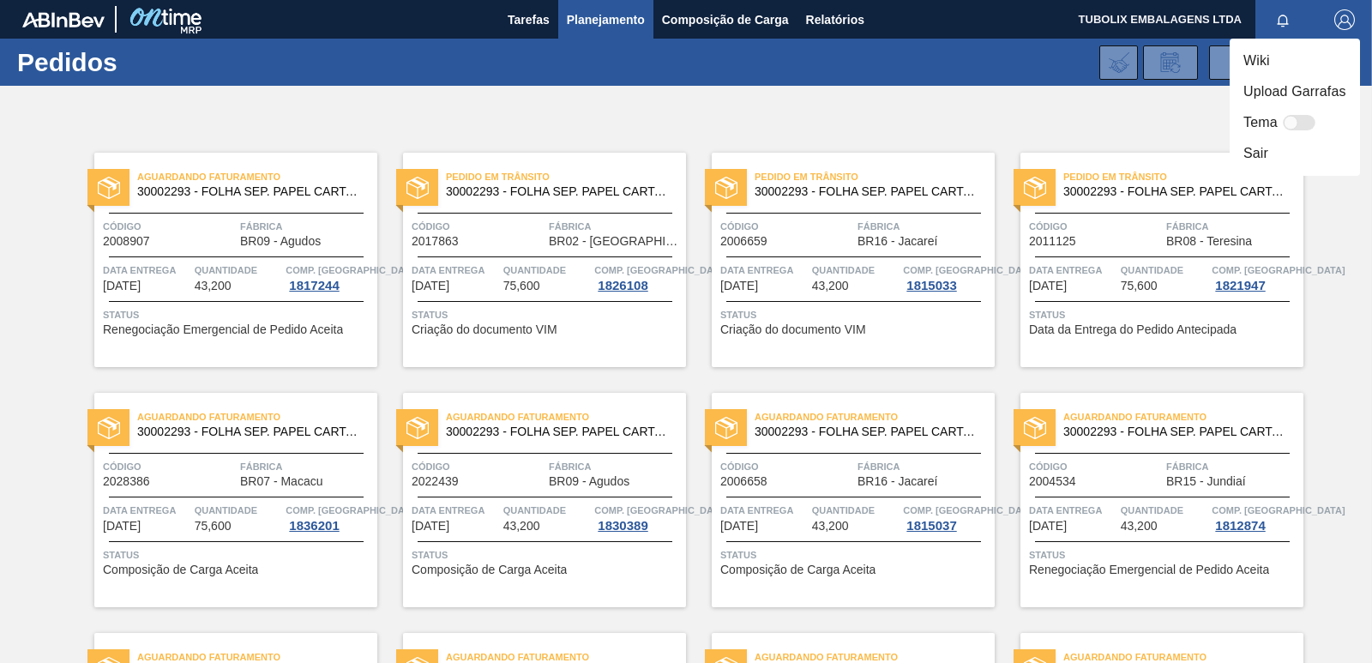
click at [1250, 151] on li "Sair" at bounding box center [1295, 153] width 130 height 31
